Goal: Information Seeking & Learning: Learn about a topic

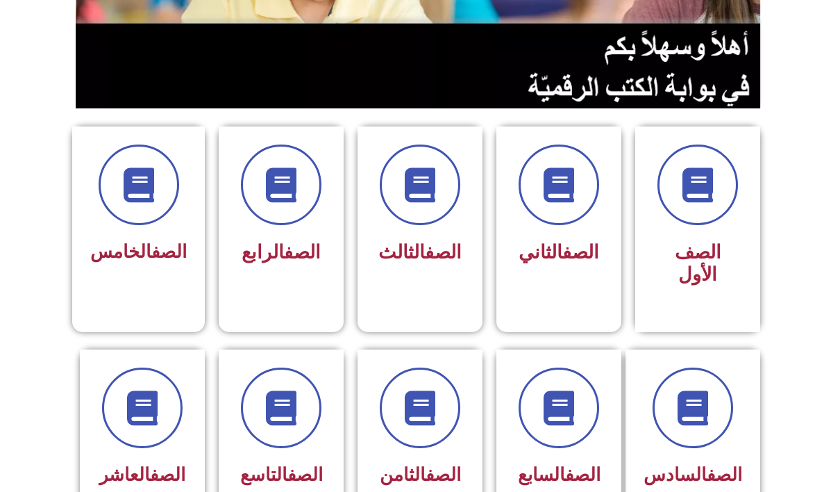
scroll to position [347, 0]
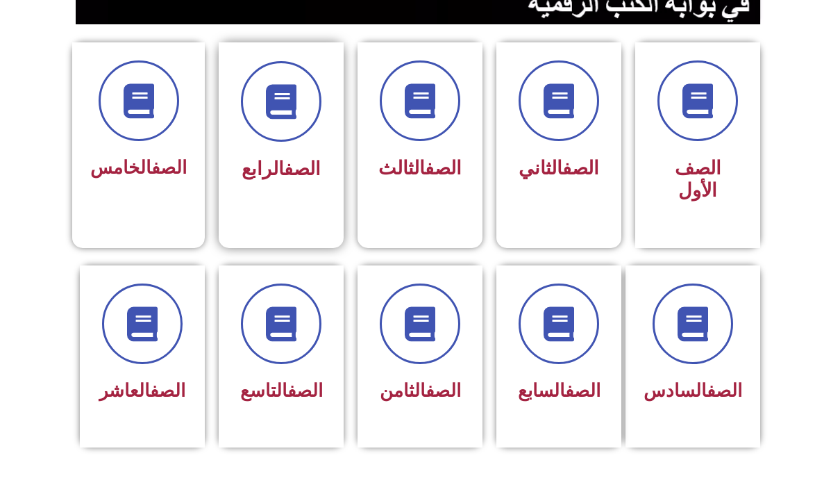
click at [314, 185] on div "الصف الرابع" at bounding box center [280, 169] width 87 height 35
drag, startPoint x: 314, startPoint y: 185, endPoint x: 290, endPoint y: 192, distance: 24.4
click at [290, 192] on div "الصف الرابع" at bounding box center [281, 134] width 125 height 184
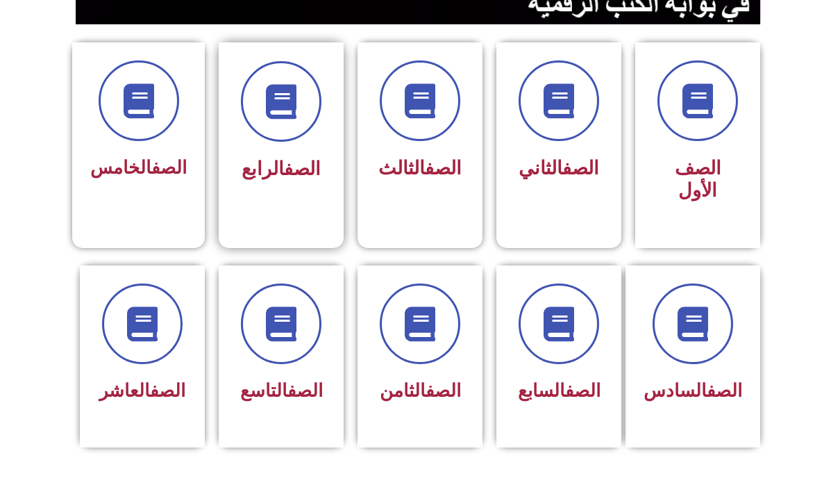
drag, startPoint x: 290, startPoint y: 192, endPoint x: 265, endPoint y: 200, distance: 26.8
click at [265, 200] on div "الصف الرابع" at bounding box center [281, 134] width 125 height 184
drag, startPoint x: 265, startPoint y: 200, endPoint x: 253, endPoint y: 110, distance: 90.3
click at [253, 110] on span at bounding box center [281, 101] width 89 height 89
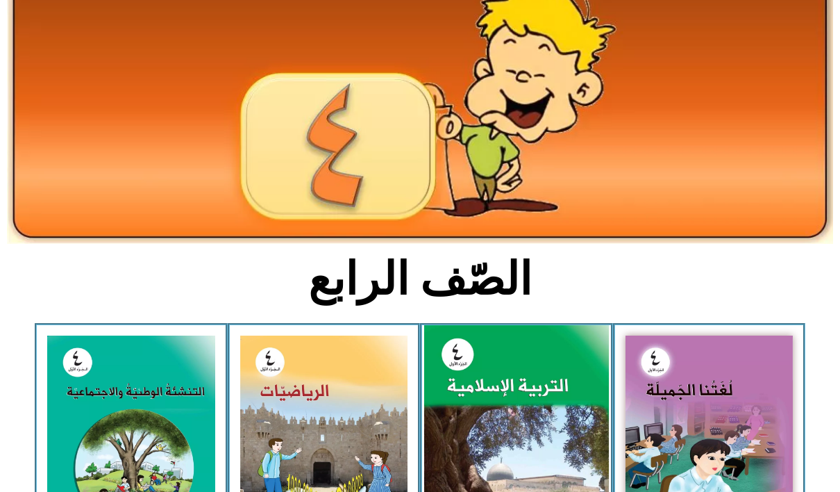
scroll to position [278, 0]
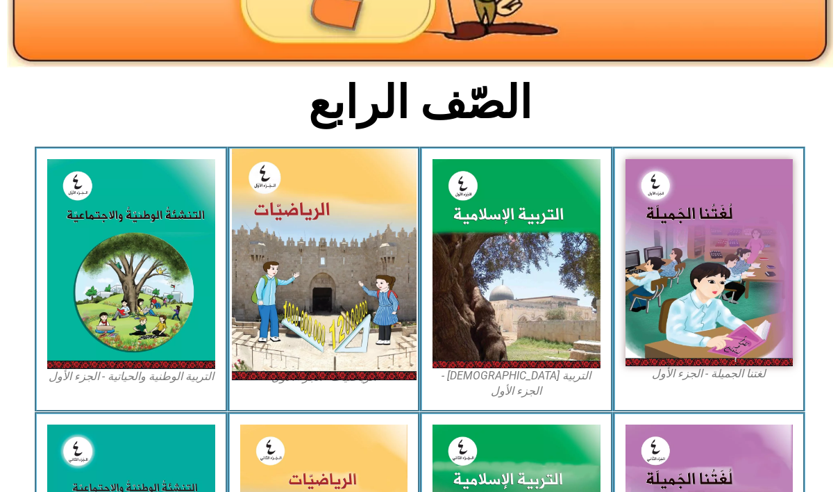
click at [285, 287] on img at bounding box center [323, 264] width 185 height 231
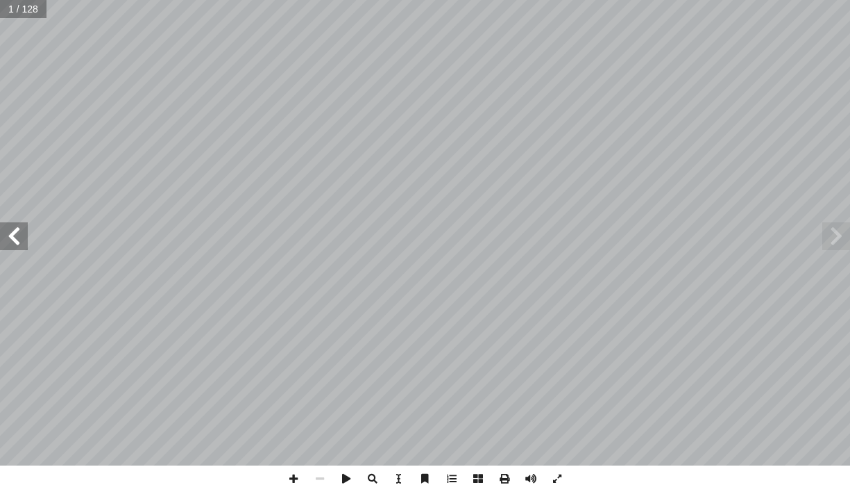
click at [6, 236] on span at bounding box center [14, 236] width 28 height 28
click at [9, 235] on span at bounding box center [14, 236] width 28 height 28
click at [10, 235] on span at bounding box center [14, 236] width 28 height 28
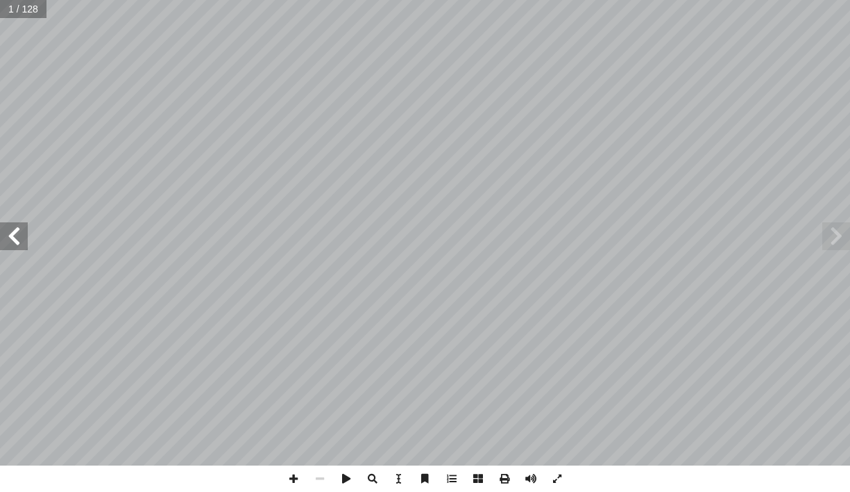
click at [10, 235] on span at bounding box center [14, 236] width 28 height 28
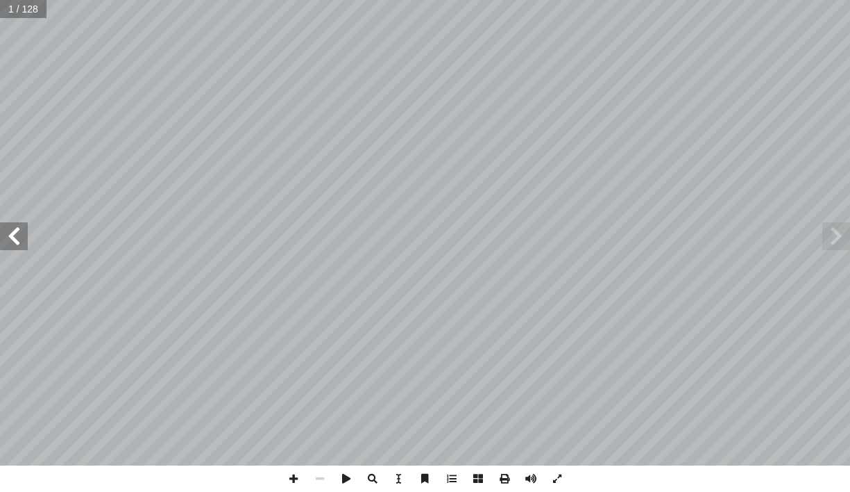
click at [10, 235] on span at bounding box center [14, 236] width 28 height 28
click at [11, 235] on span at bounding box center [14, 236] width 28 height 28
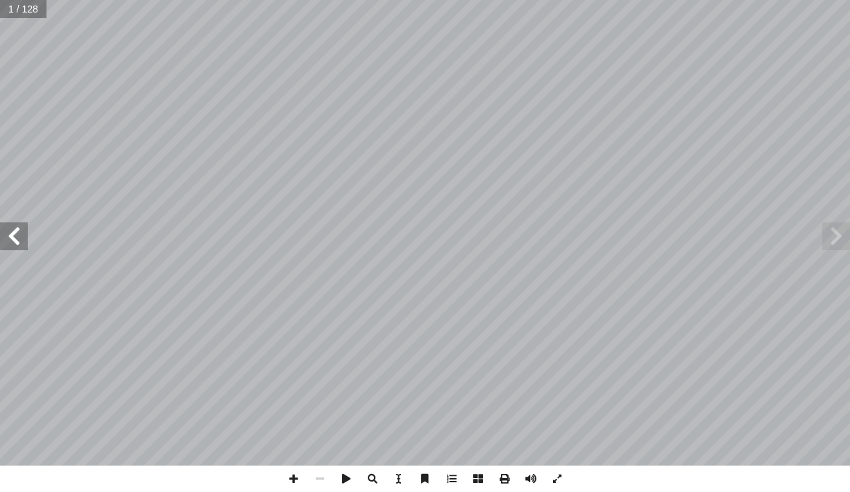
click at [11, 235] on span at bounding box center [14, 236] width 28 height 28
click at [12, 233] on span at bounding box center [14, 236] width 28 height 28
click at [12, 234] on span at bounding box center [14, 236] width 28 height 28
click at [13, 235] on span at bounding box center [14, 236] width 28 height 28
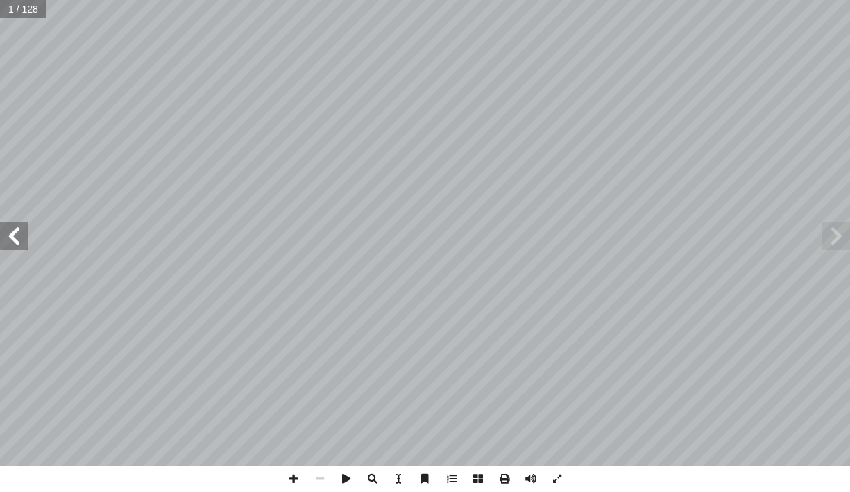
click at [13, 235] on span at bounding box center [14, 236] width 28 height 28
click at [14, 235] on span at bounding box center [14, 236] width 28 height 28
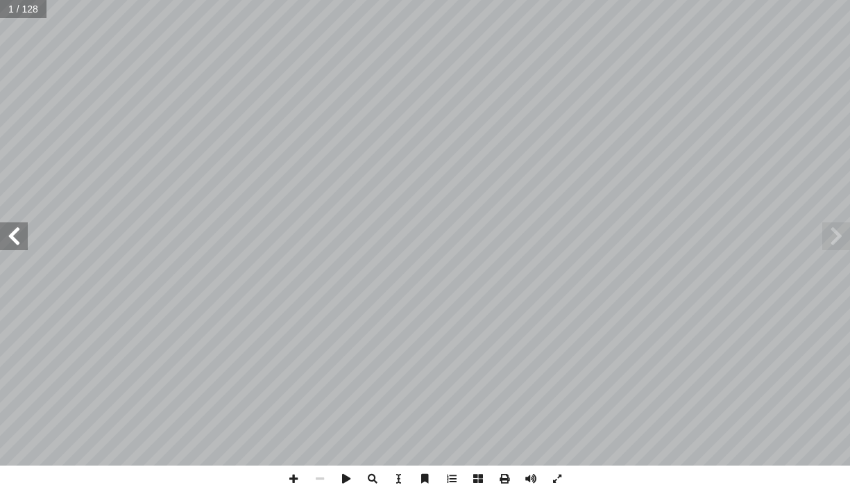
click at [14, 235] on span at bounding box center [14, 236] width 28 height 28
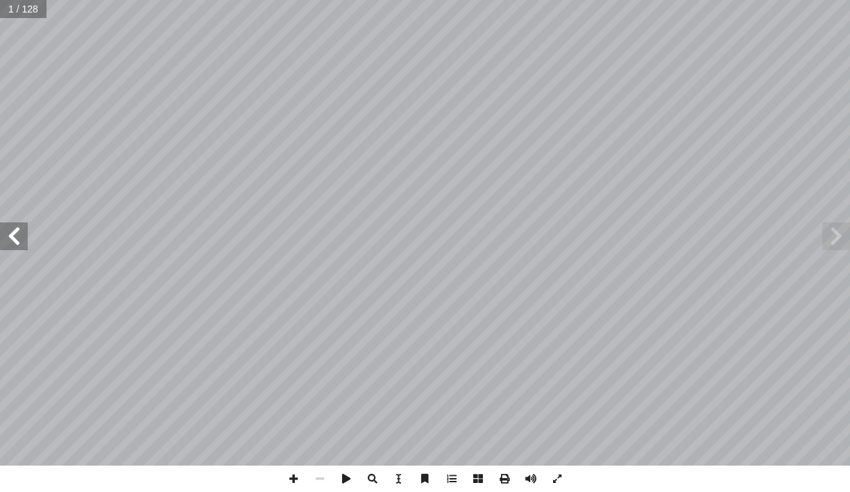
click at [14, 235] on span at bounding box center [14, 236] width 28 height 28
click at [13, 228] on span at bounding box center [14, 236] width 28 height 28
click at [13, 230] on span at bounding box center [14, 236] width 28 height 28
click at [845, 242] on span at bounding box center [837, 236] width 28 height 28
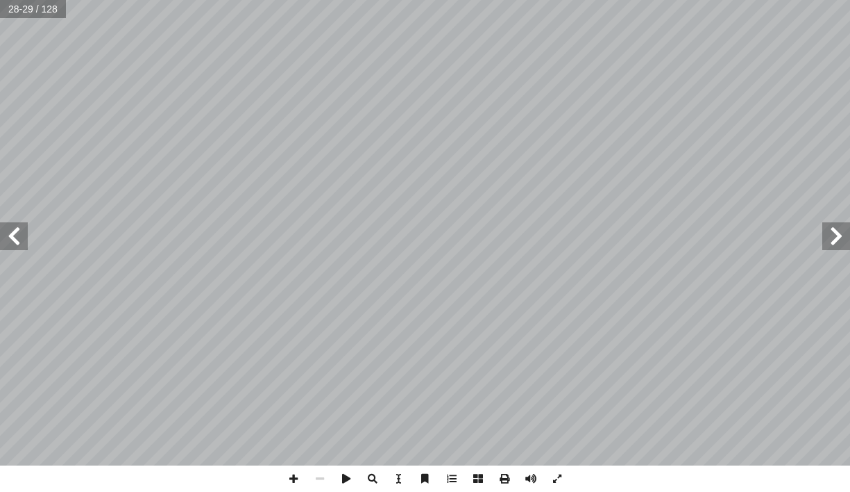
click at [13, 243] on span at bounding box center [14, 236] width 28 height 28
click at [15, 242] on span at bounding box center [14, 236] width 28 height 28
click at [293, 479] on span at bounding box center [293, 478] width 26 height 26
click at [22, 233] on span at bounding box center [14, 236] width 28 height 28
click at [830, 240] on span at bounding box center [837, 236] width 28 height 28
